Goal: Check status: Check status

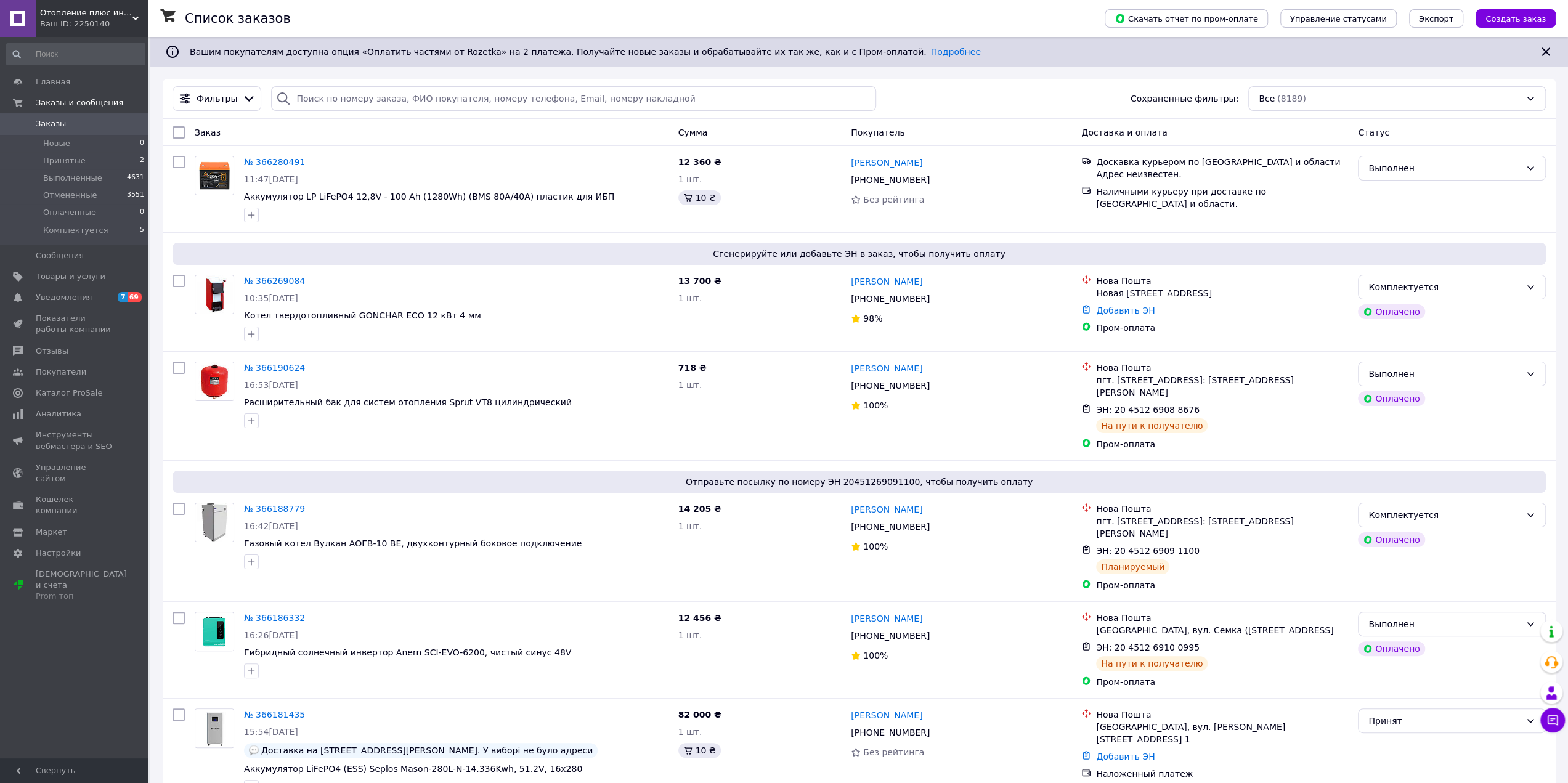
click at [80, 118] on span "Заказы" at bounding box center [75, 123] width 78 height 11
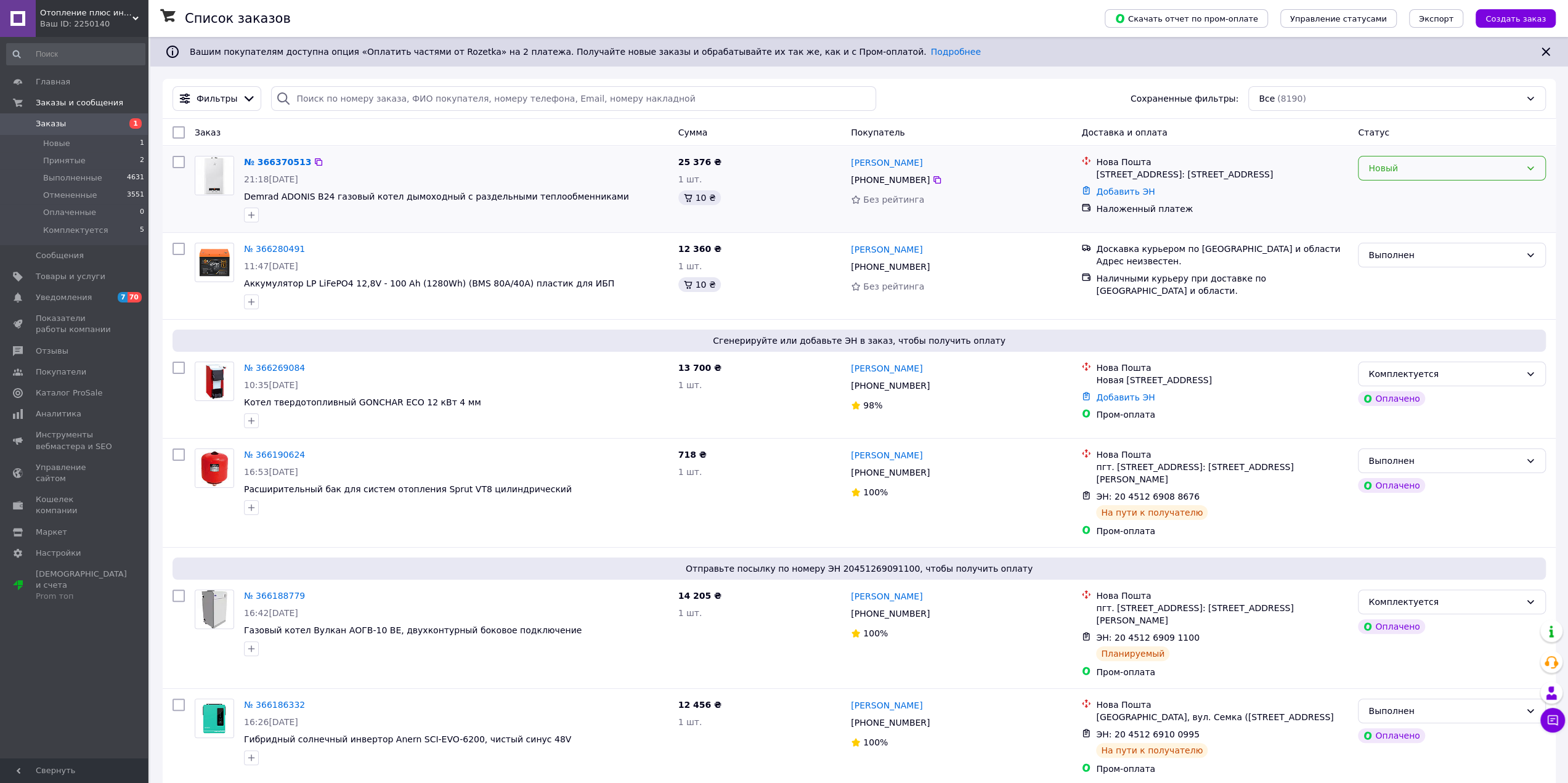
click at [1406, 174] on div "Новый" at bounding box center [1444, 169] width 152 height 14
click at [1389, 196] on li "Принят" at bounding box center [1451, 194] width 186 height 22
